Goal: Contribute content

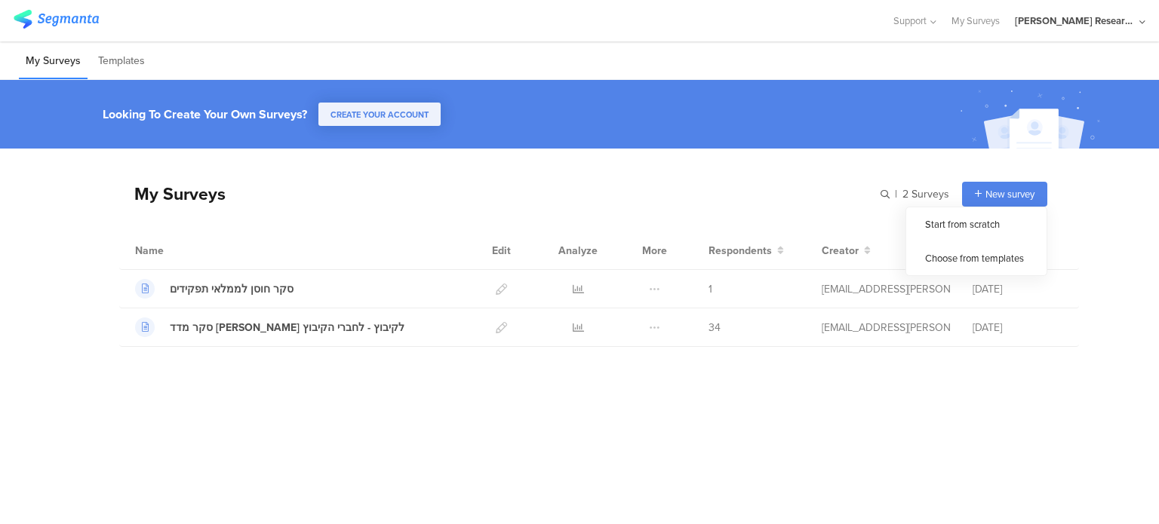
click at [998, 199] on span "New survey" at bounding box center [1009, 194] width 49 height 14
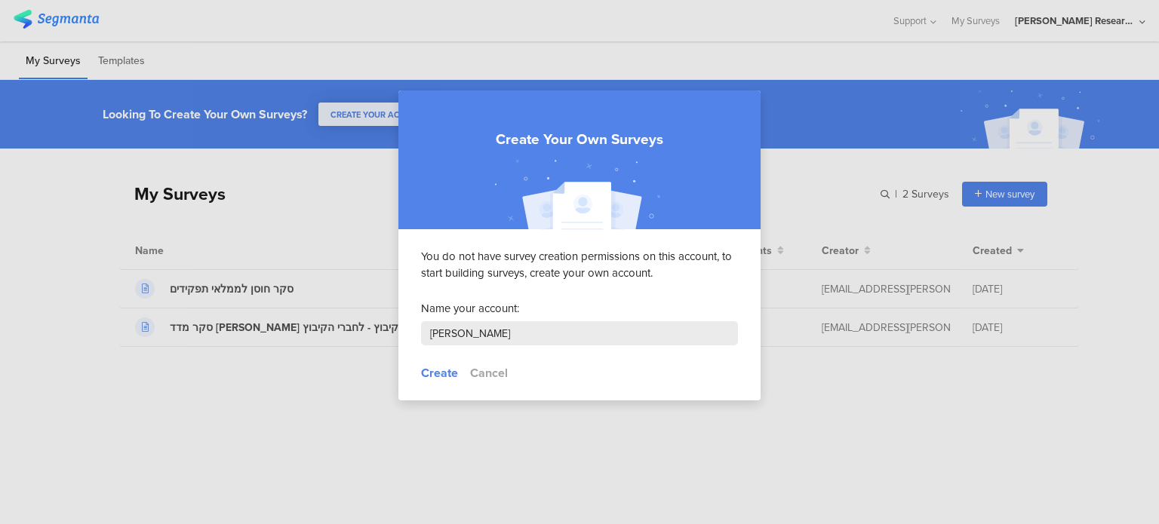
click at [842, 177] on div at bounding box center [579, 262] width 1159 height 524
click at [344, 163] on div at bounding box center [579, 262] width 1159 height 524
click at [496, 377] on button "Cancel" at bounding box center [489, 372] width 38 height 17
